Goal: Transaction & Acquisition: Purchase product/service

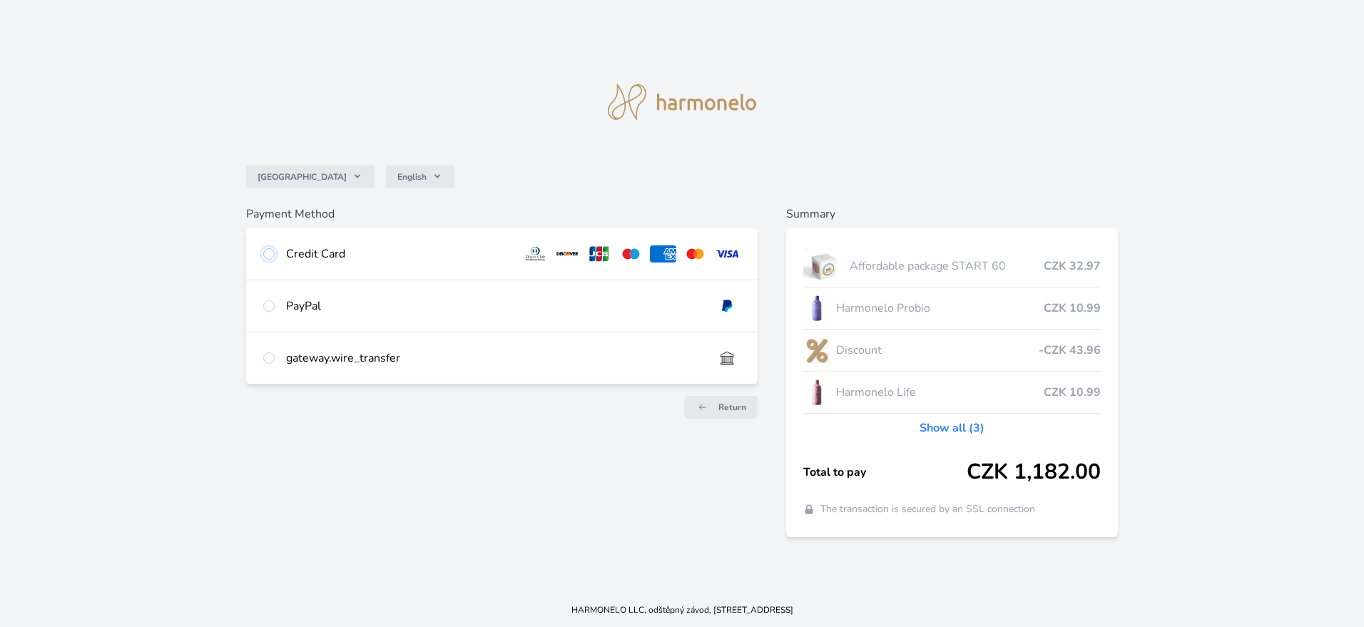
click at [273, 255] on input "radio" at bounding box center [268, 253] width 11 height 11
radio input "true"
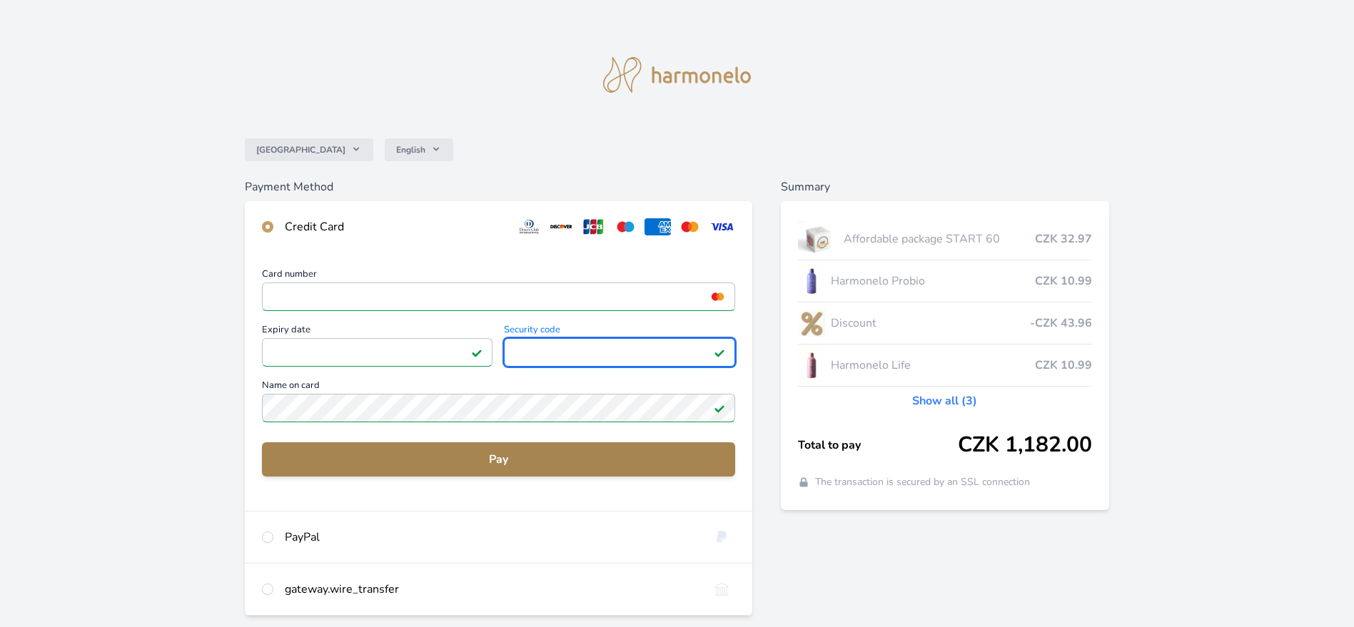
click at [495, 465] on span "Pay" at bounding box center [498, 459] width 450 height 17
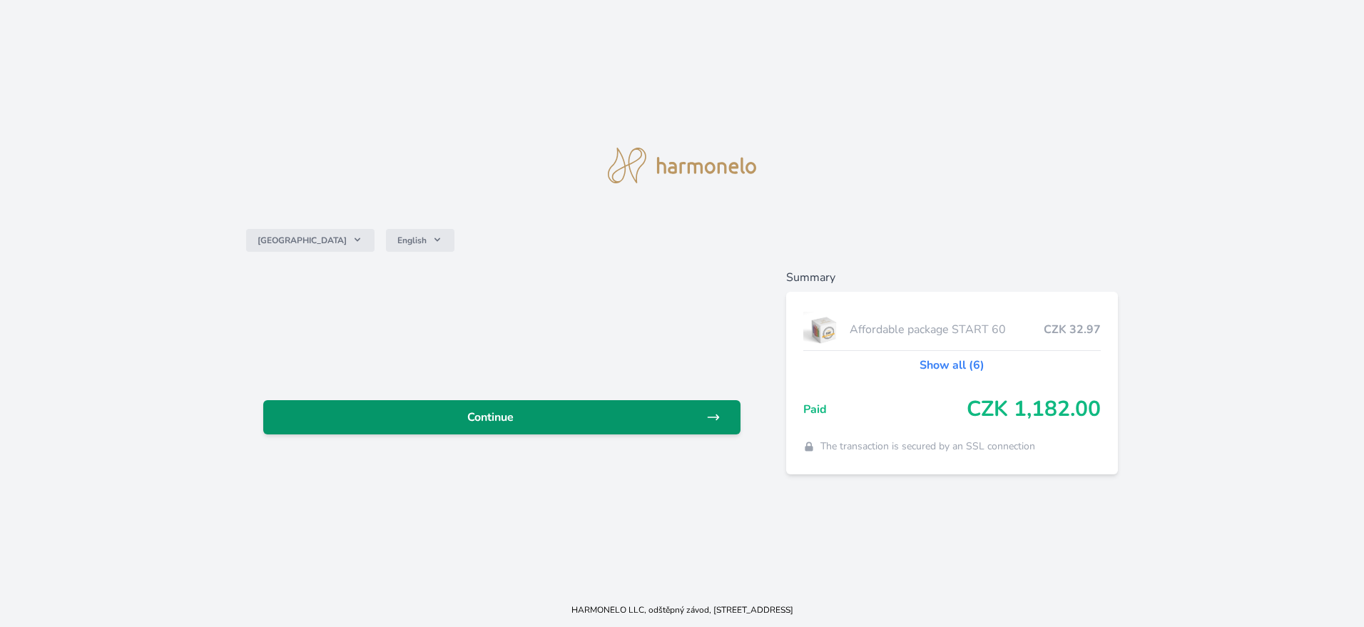
click at [512, 421] on span "Continue" at bounding box center [491, 417] width 432 height 17
